Goal: Task Accomplishment & Management: Manage account settings

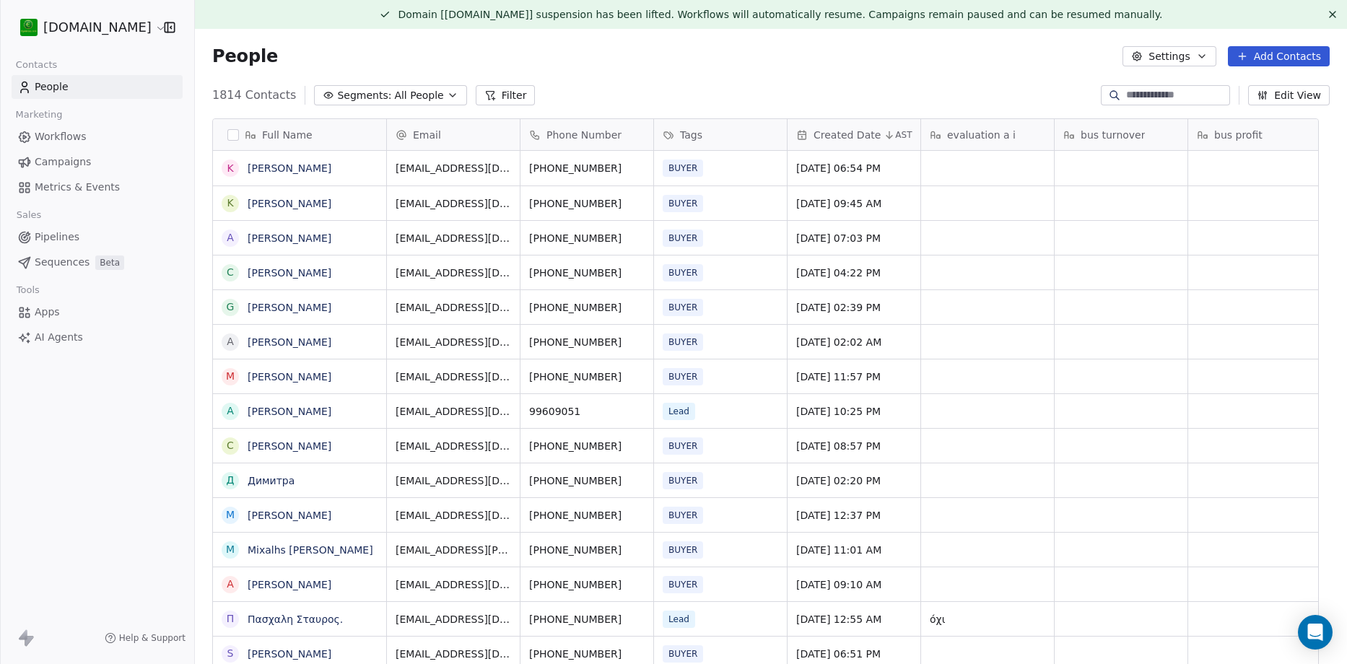
scroll to position [12, 12]
click at [838, 131] on span "Created Date" at bounding box center [847, 135] width 67 height 14
click at [872, 189] on span "Sort Descending" at bounding box center [856, 188] width 84 height 14
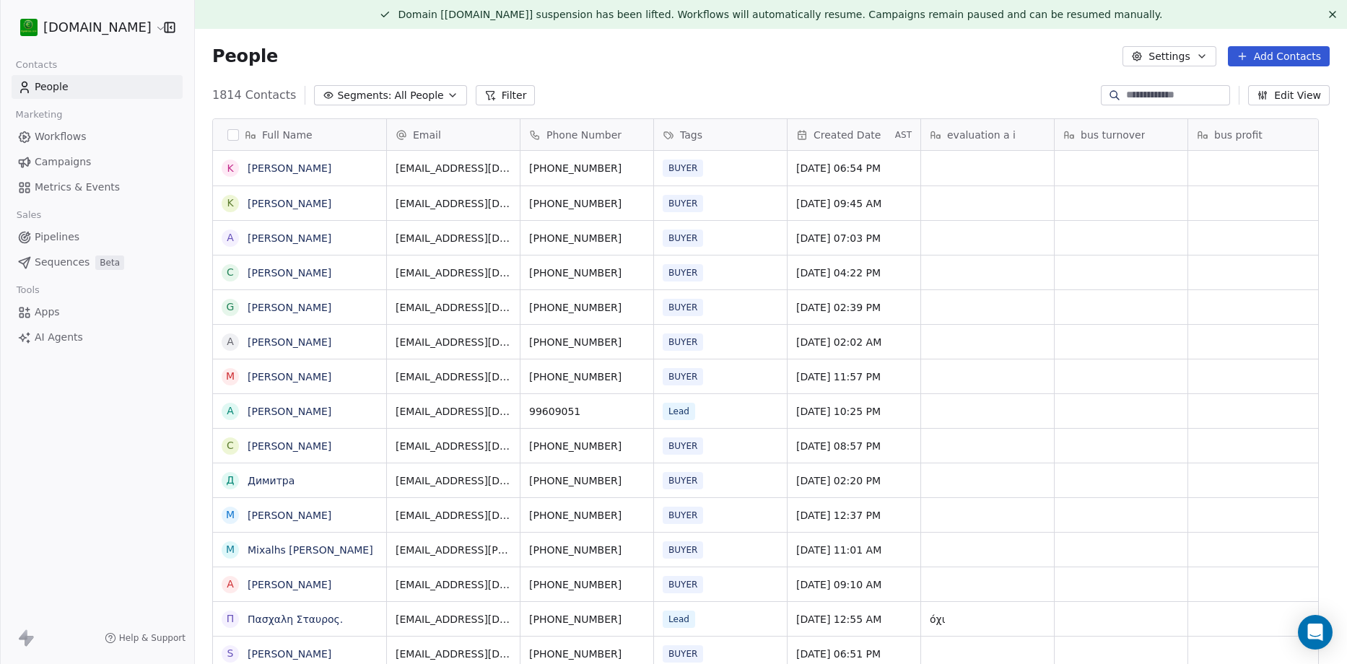
click at [878, 139] on div "Created Date" at bounding box center [844, 135] width 96 height 14
click at [856, 189] on span "Sort Descending" at bounding box center [856, 188] width 84 height 14
